Goal: Use online tool/utility: Use online tool/utility

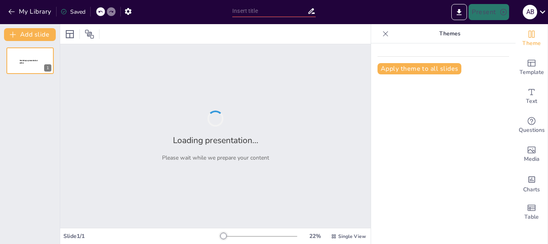
type input "Imported Ciruelas y Manzanas ia.pptx"
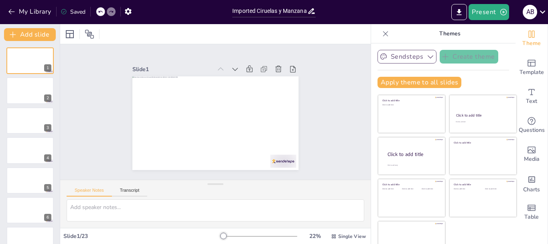
click at [384, 56] on button "Sendsteps" at bounding box center [407, 57] width 59 height 14
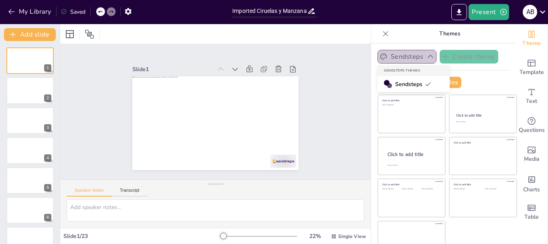
click at [384, 56] on button "Sendsteps" at bounding box center [407, 57] width 59 height 14
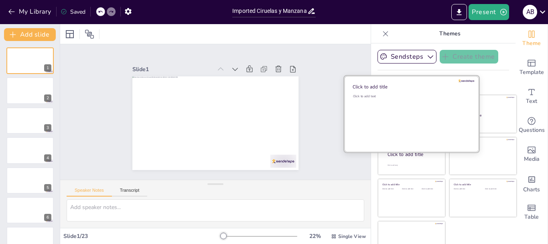
click at [401, 109] on div "Click to add text" at bounding box center [410, 119] width 115 height 50
click at [402, 111] on div "Click to add text" at bounding box center [410, 119] width 115 height 50
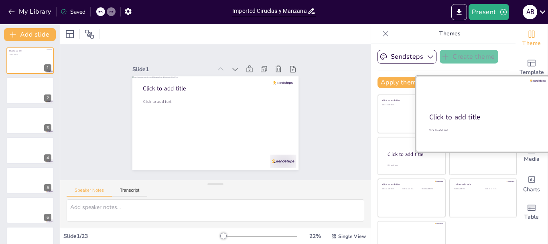
click at [454, 107] on div at bounding box center [483, 114] width 135 height 76
click at [416, 111] on div at bounding box center [483, 114] width 135 height 76
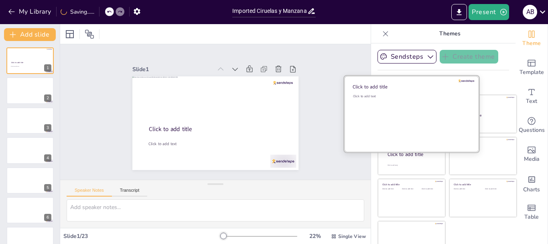
click at [390, 111] on div "Click to add text" at bounding box center [410, 119] width 115 height 50
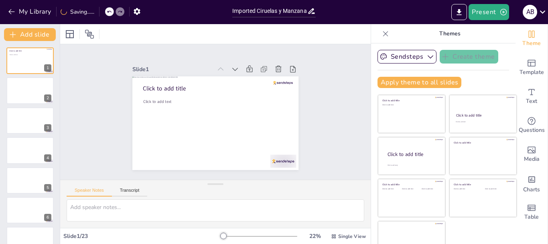
click at [331, 78] on div "Slide 1 Click to add title Click to add text Slide 2 Slide 3 Slide 4 Slide 5 Sl…" at bounding box center [215, 111] width 311 height 135
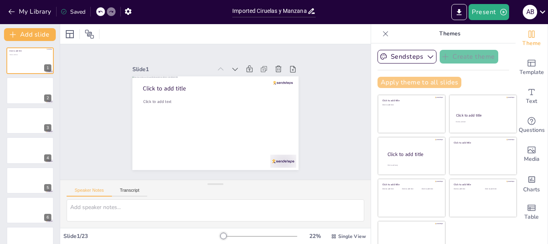
click at [436, 81] on button "Apply theme to all slides" at bounding box center [420, 82] width 84 height 11
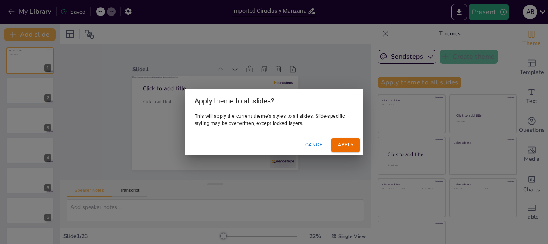
click at [319, 145] on button "Cancel" at bounding box center [315, 144] width 26 height 13
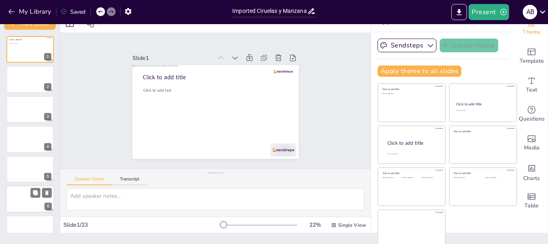
scroll to position [15, 0]
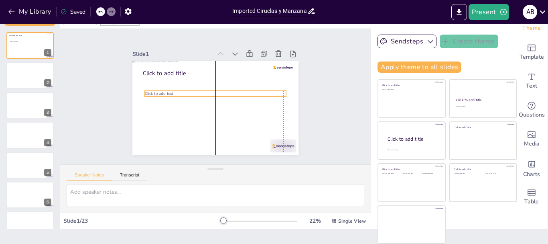
drag, startPoint x: 175, startPoint y: 84, endPoint x: 175, endPoint y: 92, distance: 7.2
click at [175, 92] on p "Click to add text" at bounding box center [215, 93] width 139 height 35
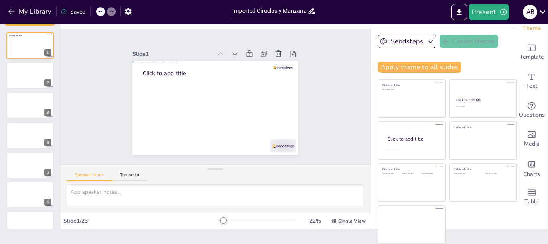
click at [317, 83] on div "Slide 1 Click to add title Slide 2 Slide 3 Slide 4 Slide 5 Slide 6 Slide 7 Slid…" at bounding box center [215, 96] width 337 height 225
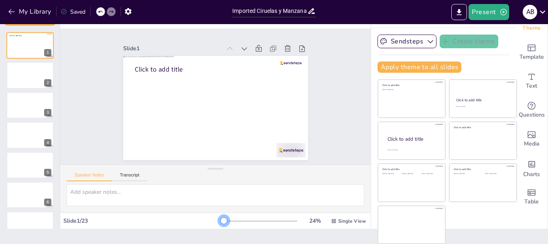
click at [221, 221] on div at bounding box center [224, 220] width 6 height 6
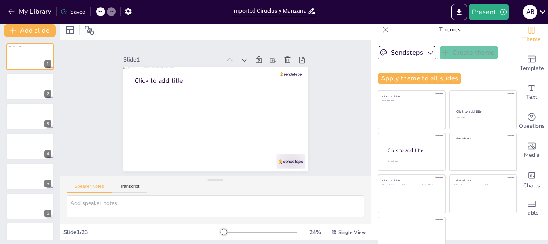
scroll to position [0, 0]
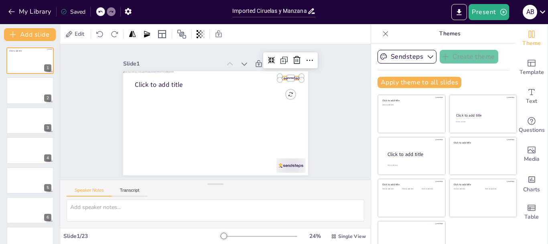
click at [287, 83] on div at bounding box center [294, 86] width 22 height 6
click at [319, 86] on div "Slide 1 Click to add title Slide 2 Slide 3 Slide 4 Slide 5 Slide 6 Slide 7 Slid…" at bounding box center [215, 111] width 251 height 171
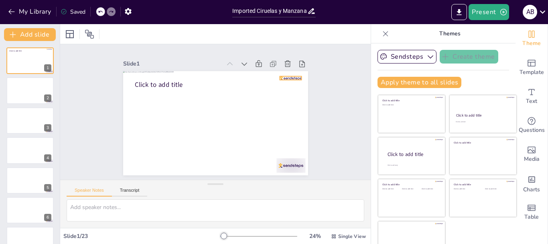
click at [287, 90] on div at bounding box center [296, 94] width 22 height 8
click at [38, 90] on div at bounding box center [30, 90] width 48 height 27
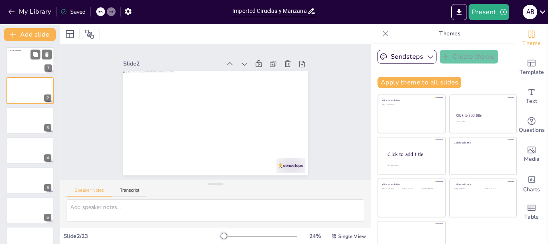
click at [29, 62] on div at bounding box center [30, 60] width 48 height 27
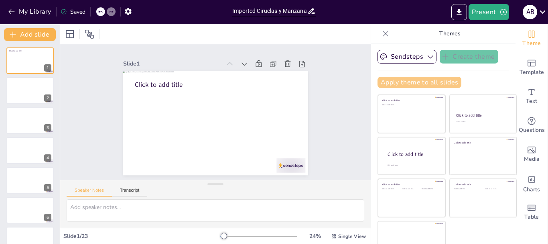
click at [408, 80] on button "Apply theme to all slides" at bounding box center [420, 82] width 84 height 11
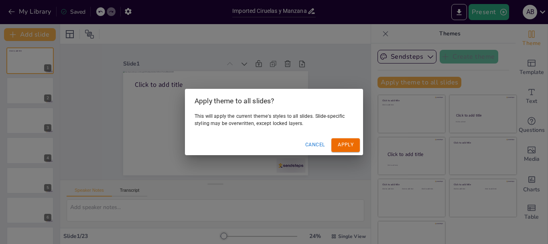
click at [344, 141] on button "Apply" at bounding box center [345, 144] width 28 height 13
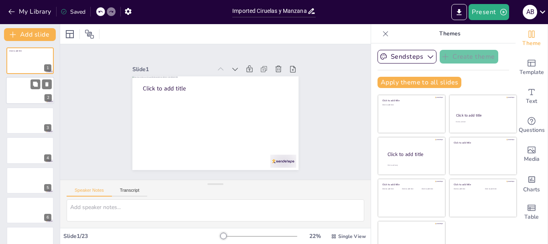
click at [14, 87] on div at bounding box center [30, 90] width 48 height 27
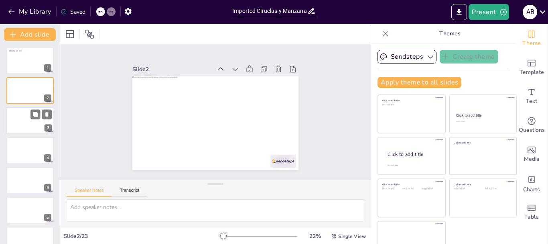
click at [22, 124] on div at bounding box center [30, 120] width 48 height 27
click at [21, 107] on div "3" at bounding box center [30, 120] width 48 height 27
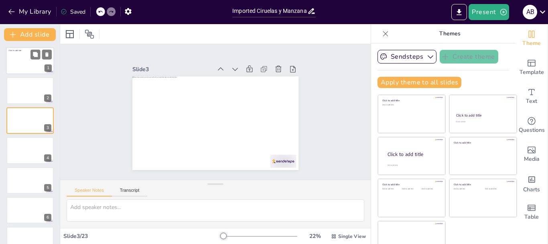
click at [18, 63] on div at bounding box center [30, 60] width 48 height 27
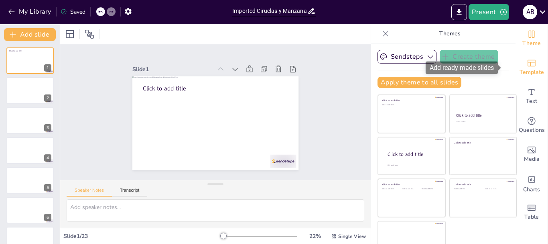
click at [526, 67] on div "Template" at bounding box center [532, 67] width 32 height 29
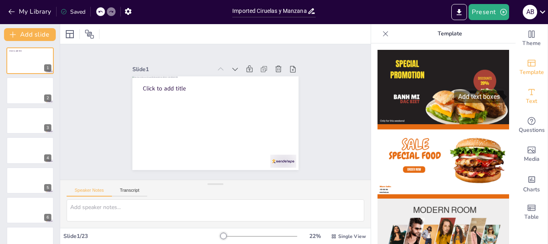
click at [527, 94] on icon "Add text boxes" at bounding box center [532, 92] width 10 height 10
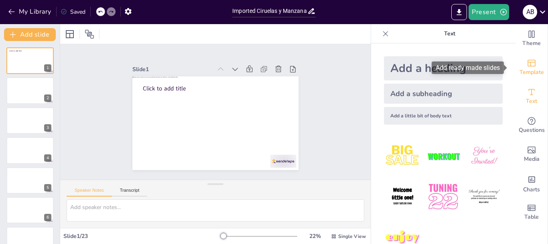
click at [525, 68] on span "Template" at bounding box center [532, 72] width 24 height 9
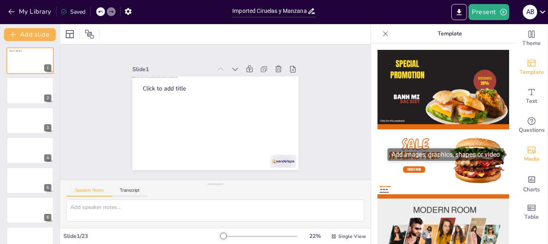
click at [524, 157] on span "Media" at bounding box center [532, 159] width 16 height 9
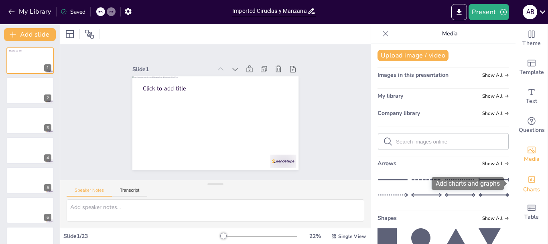
click at [529, 180] on icon "Add charts and graphs" at bounding box center [532, 179] width 7 height 6
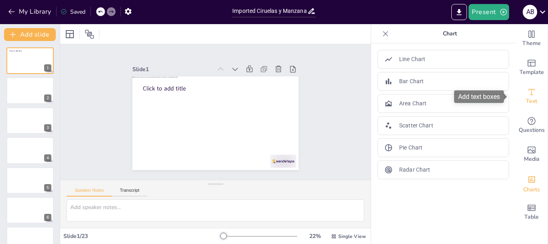
click at [531, 93] on div "Text" at bounding box center [532, 96] width 32 height 29
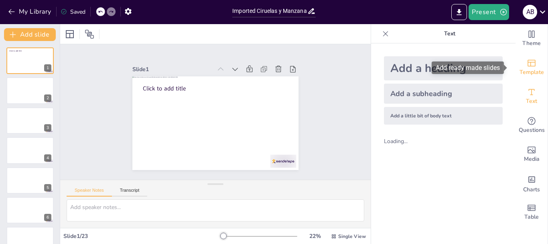
click at [528, 59] on icon "Add ready made slides" at bounding box center [532, 63] width 10 height 10
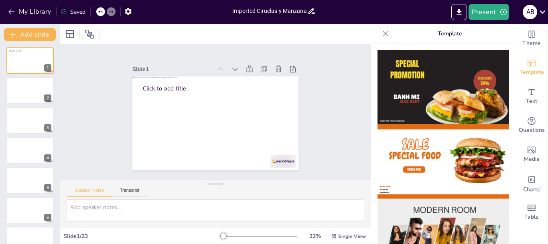
click at [405, 98] on img at bounding box center [444, 87] width 132 height 74
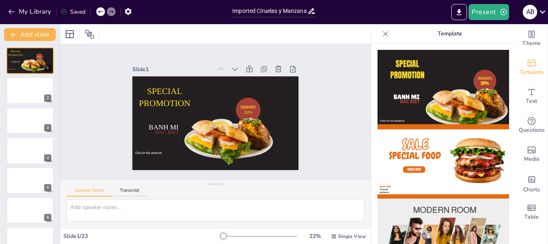
click at [382, 33] on icon at bounding box center [386, 34] width 8 height 8
